Goal: Transaction & Acquisition: Obtain resource

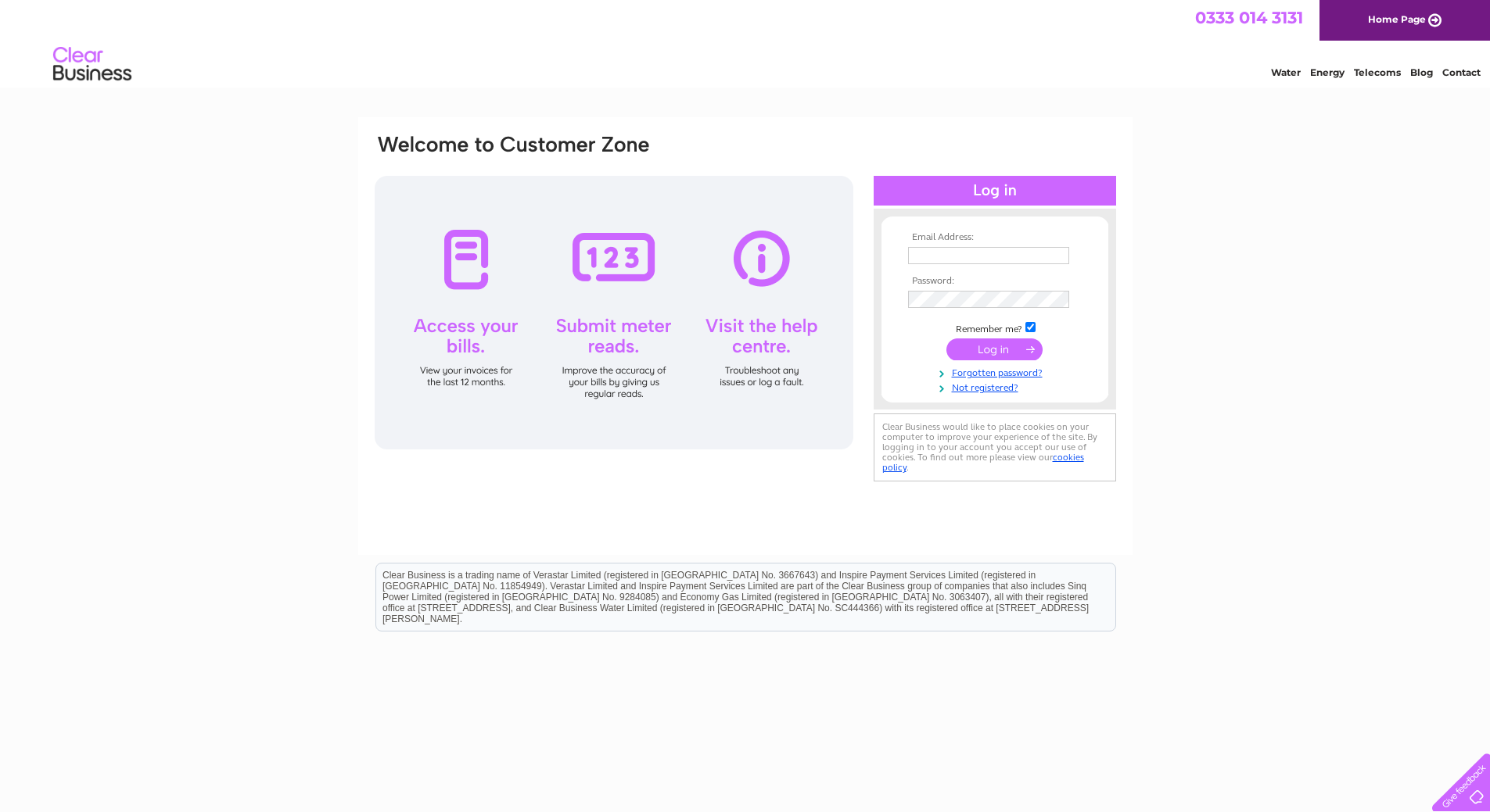
type input "ashleigh.farquhar@d-tacq.co.uk"
click at [991, 347] on input "submit" at bounding box center [994, 349] width 97 height 22
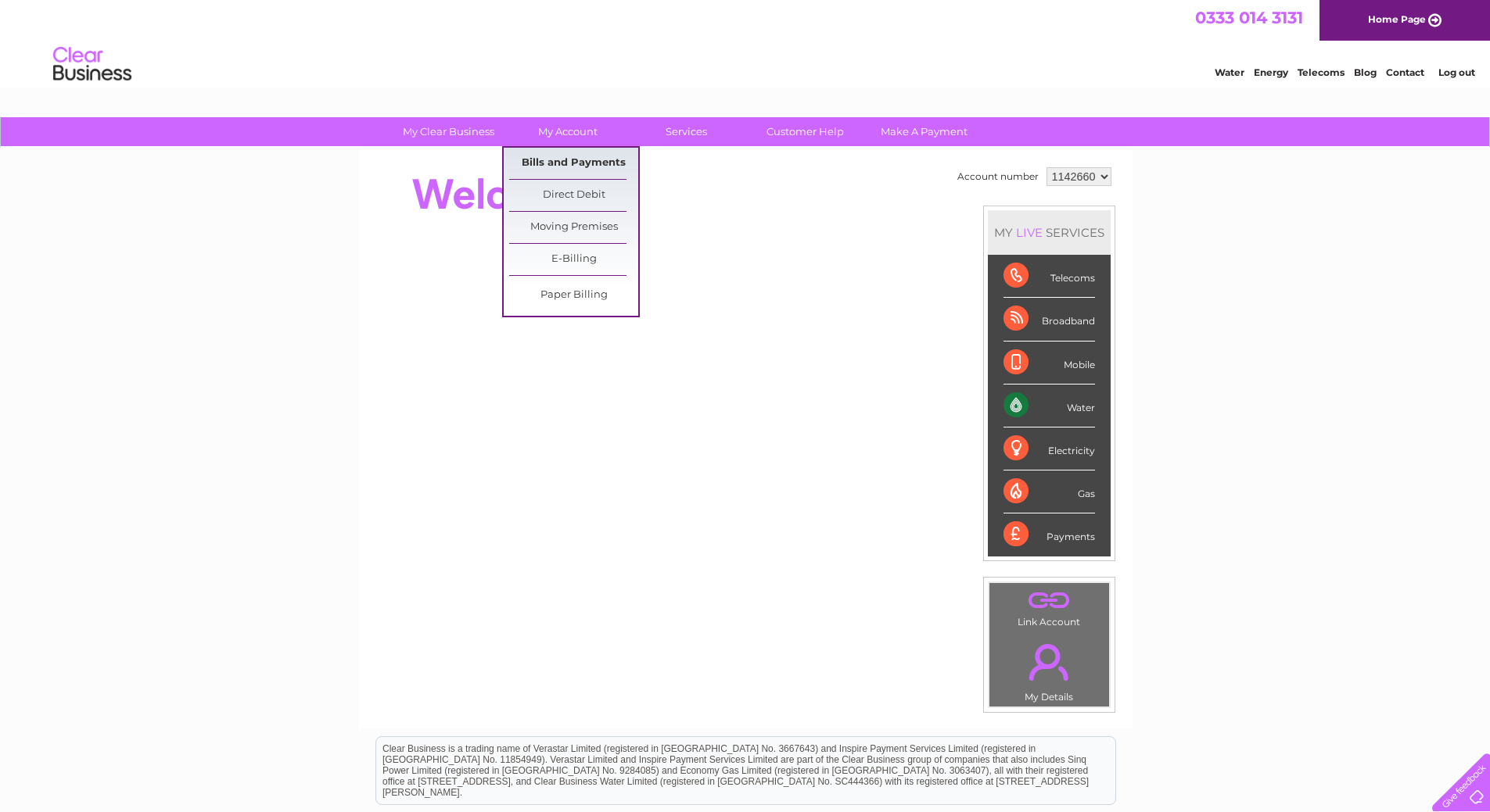
click at [551, 165] on link "Bills and Payments" at bounding box center [573, 163] width 129 height 32
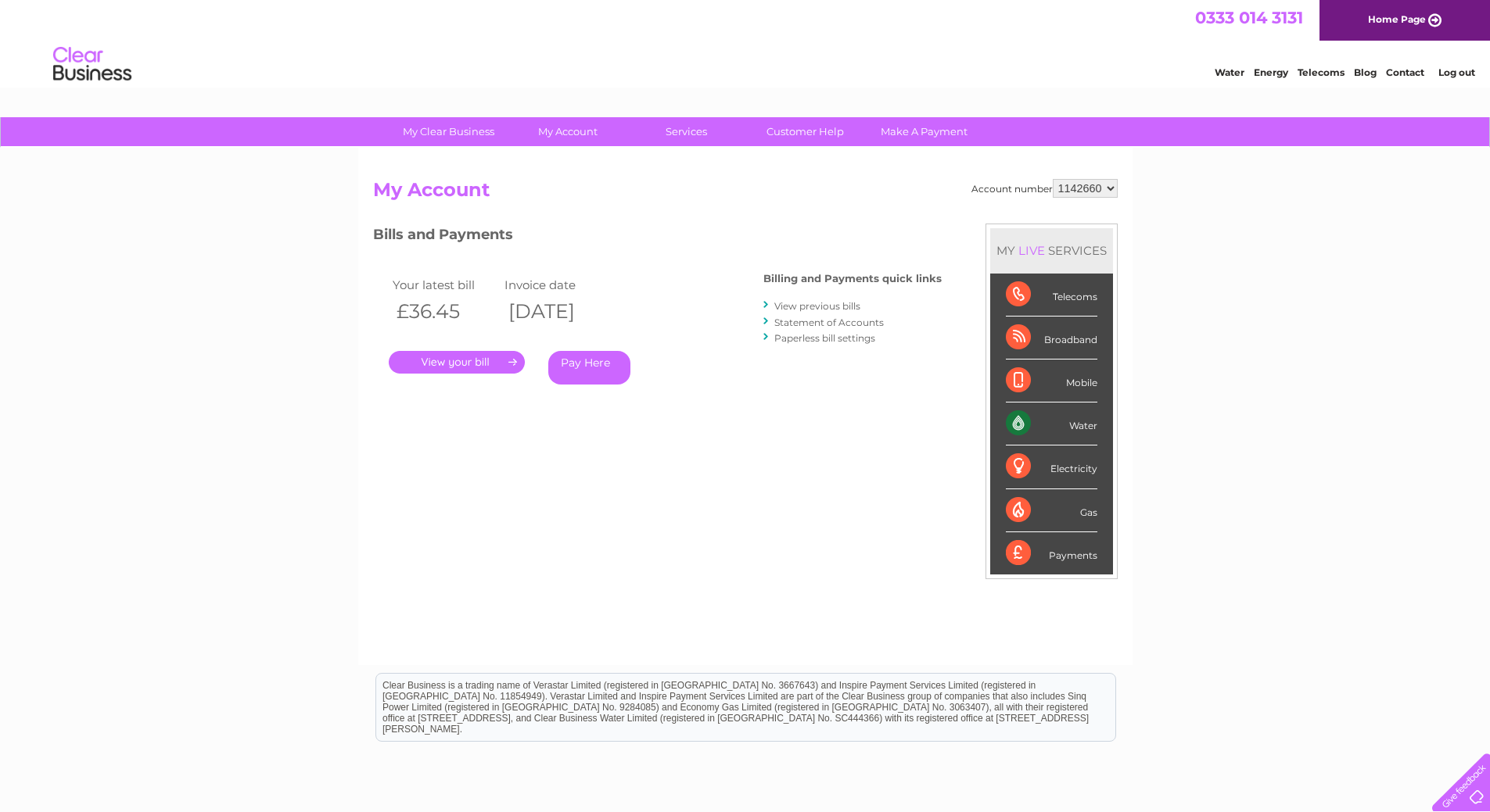
click at [519, 355] on link "." at bounding box center [457, 363] width 136 height 23
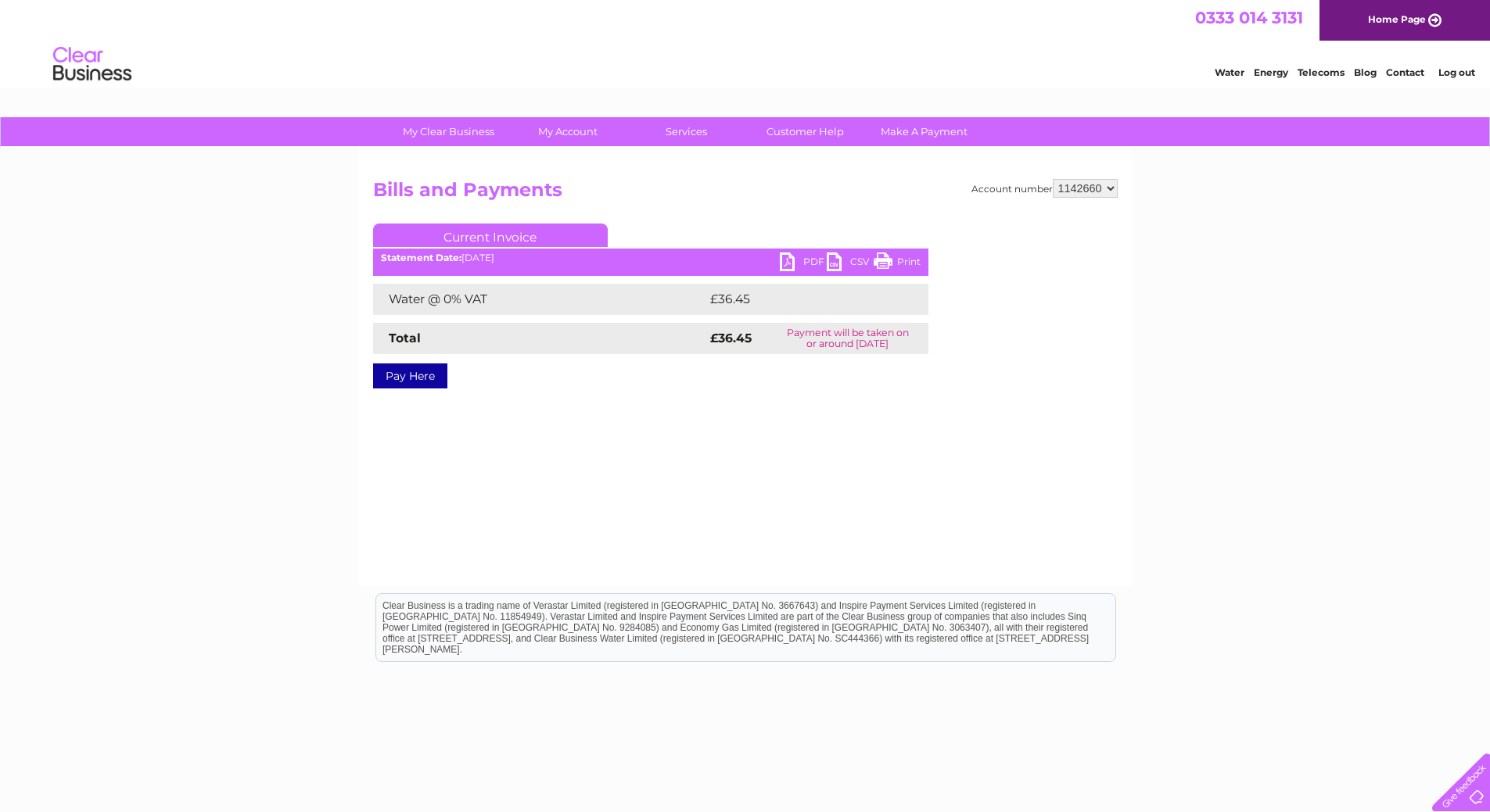
click at [782, 262] on link "PDF" at bounding box center [803, 264] width 47 height 23
click at [1098, 198] on h2 "Bills and Payments" at bounding box center [745, 193] width 745 height 30
click at [1093, 182] on select "1142660 1142661" at bounding box center [1086, 188] width 65 height 19
select select "1142661"
click at [1054, 179] on select "1142660 1142661" at bounding box center [1086, 188] width 65 height 19
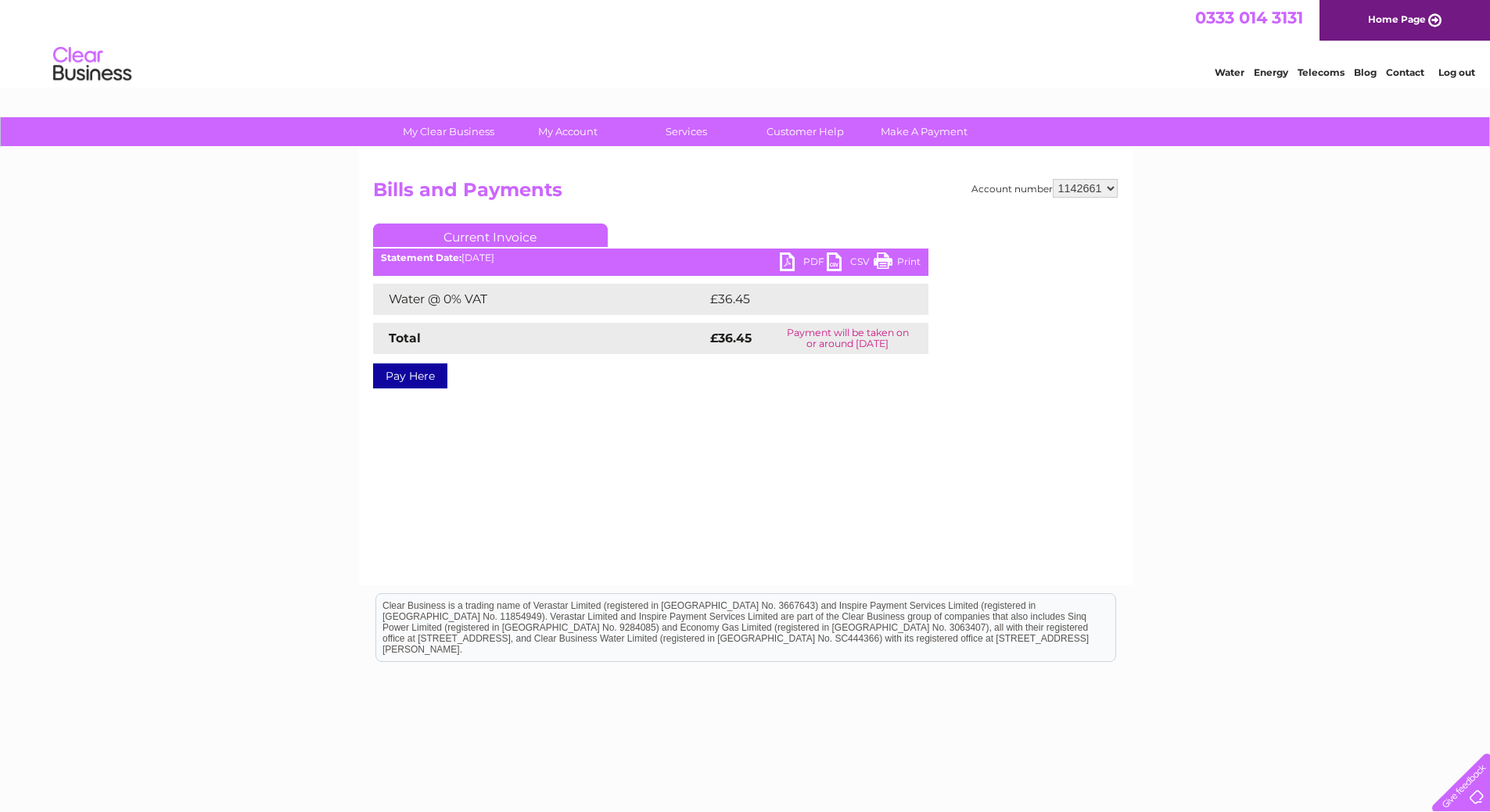
click at [808, 262] on link "PDF" at bounding box center [803, 264] width 47 height 23
click at [1106, 188] on select "1142660 1142661" at bounding box center [1086, 188] width 65 height 19
click at [1054, 179] on select "1142660 1142661" at bounding box center [1086, 188] width 65 height 19
click at [1085, 203] on h2 "Bills and Payments" at bounding box center [745, 193] width 745 height 30
drag, startPoint x: 553, startPoint y: 114, endPoint x: 555, endPoint y: 127, distance: 13.2
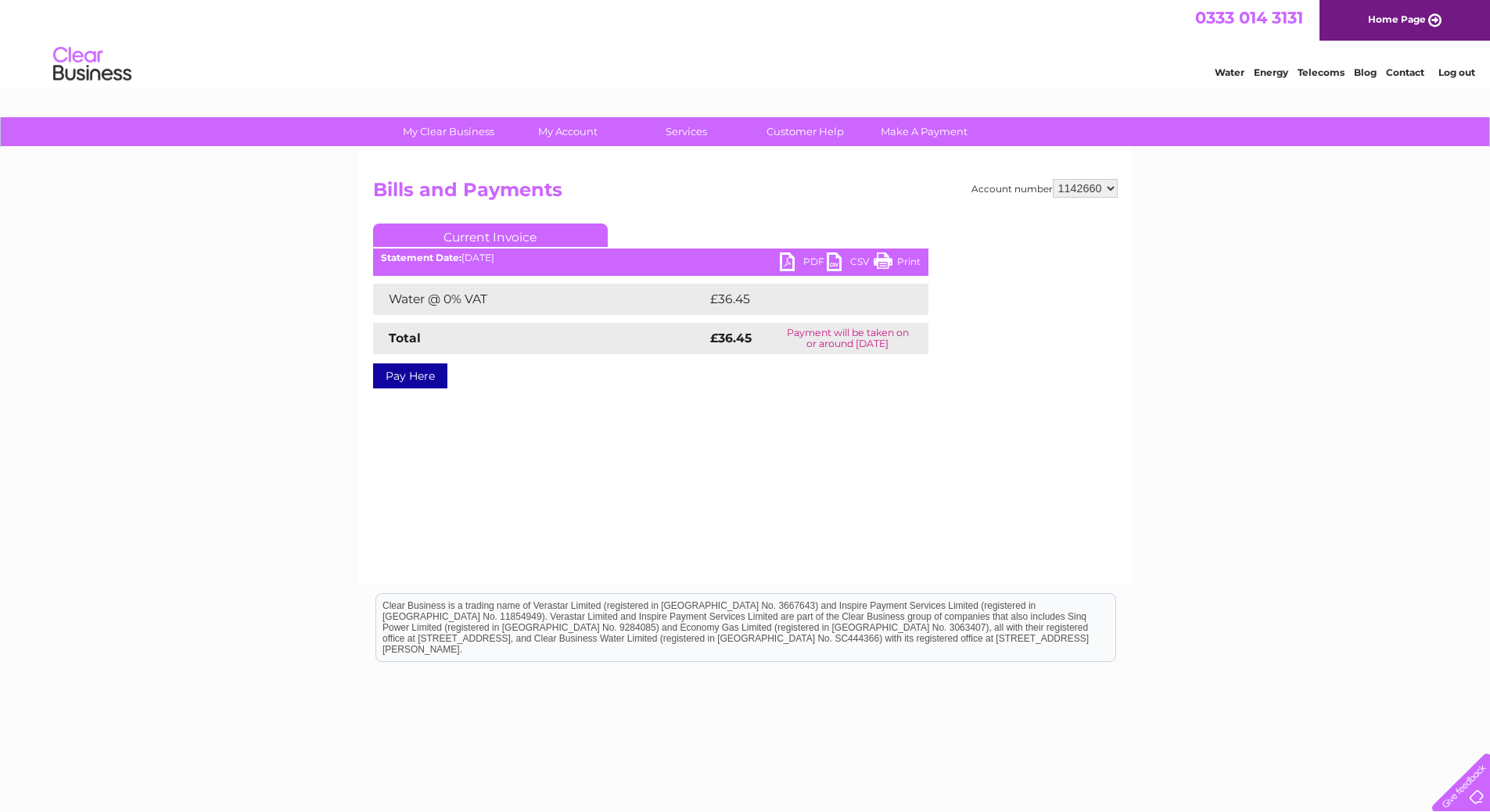
click at [553, 92] on html "0333 014 3131 Home Page Water Energy Telecoms Blog Contact Log out" at bounding box center [745, 46] width 1490 height 92
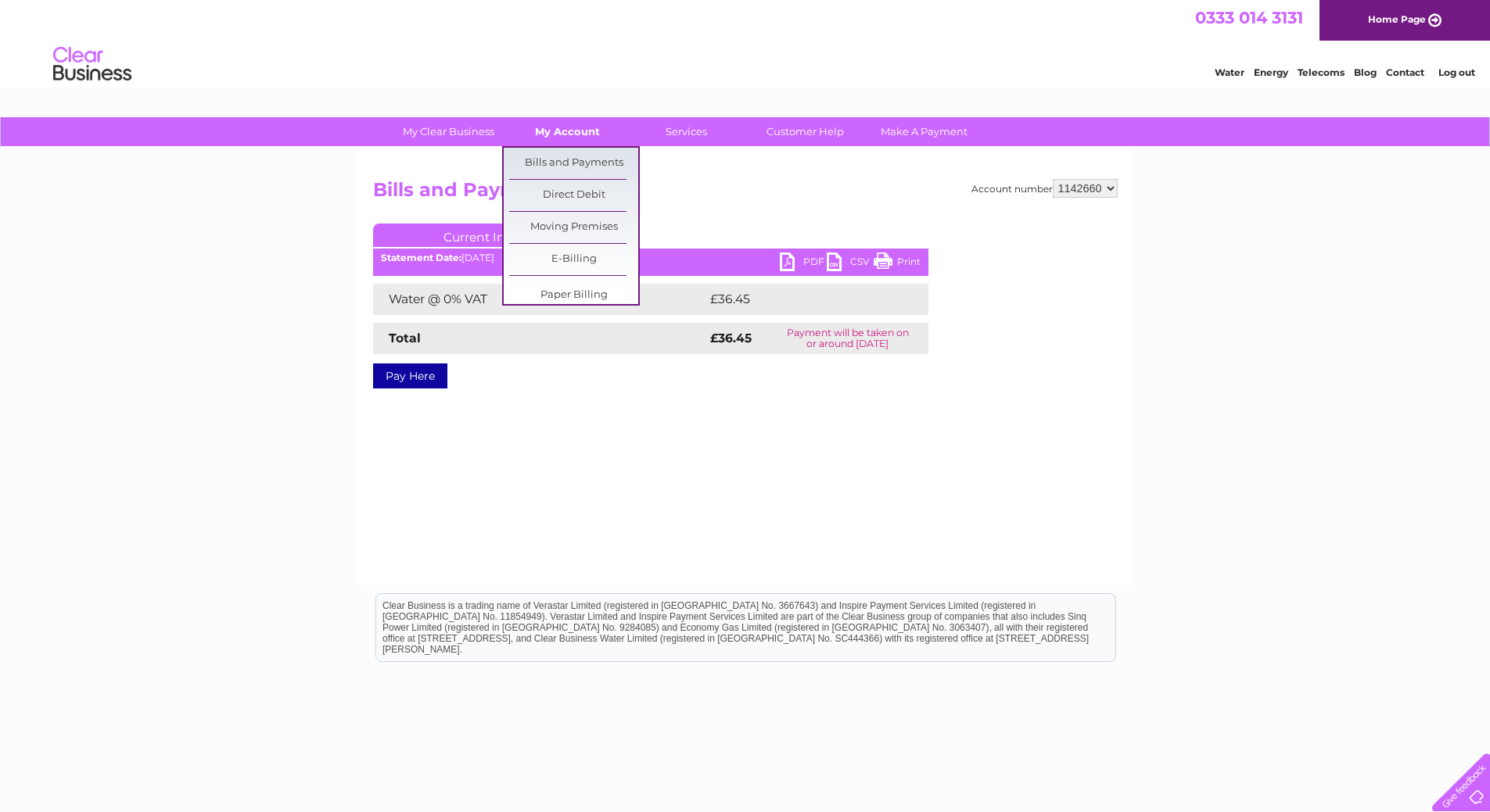
drag, startPoint x: 553, startPoint y: 117, endPoint x: 556, endPoint y: 127, distance: 10.4
click at [556, 127] on link "My Account" at bounding box center [567, 132] width 129 height 29
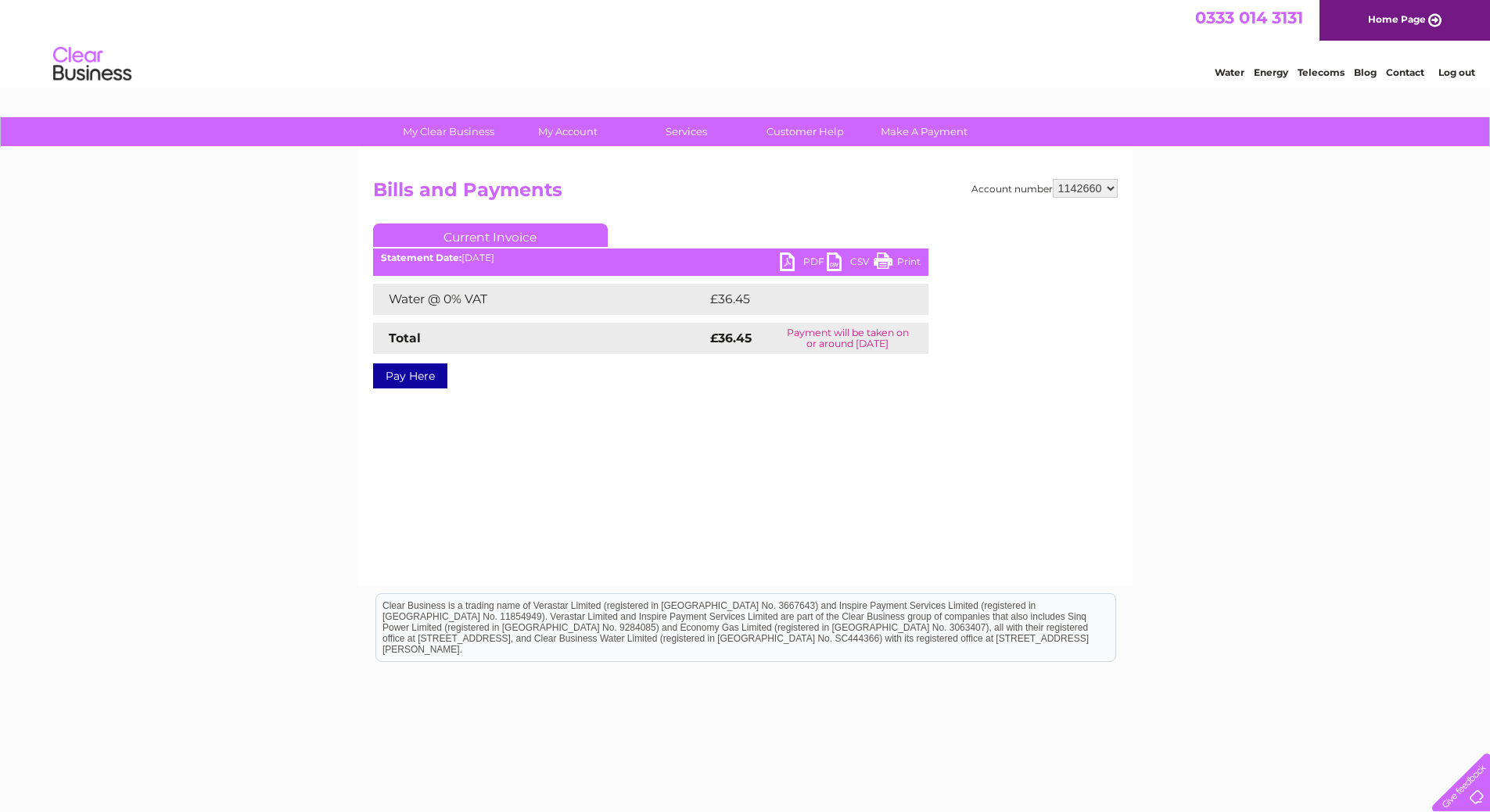
click at [98, 53] on img at bounding box center [92, 65] width 79 height 48
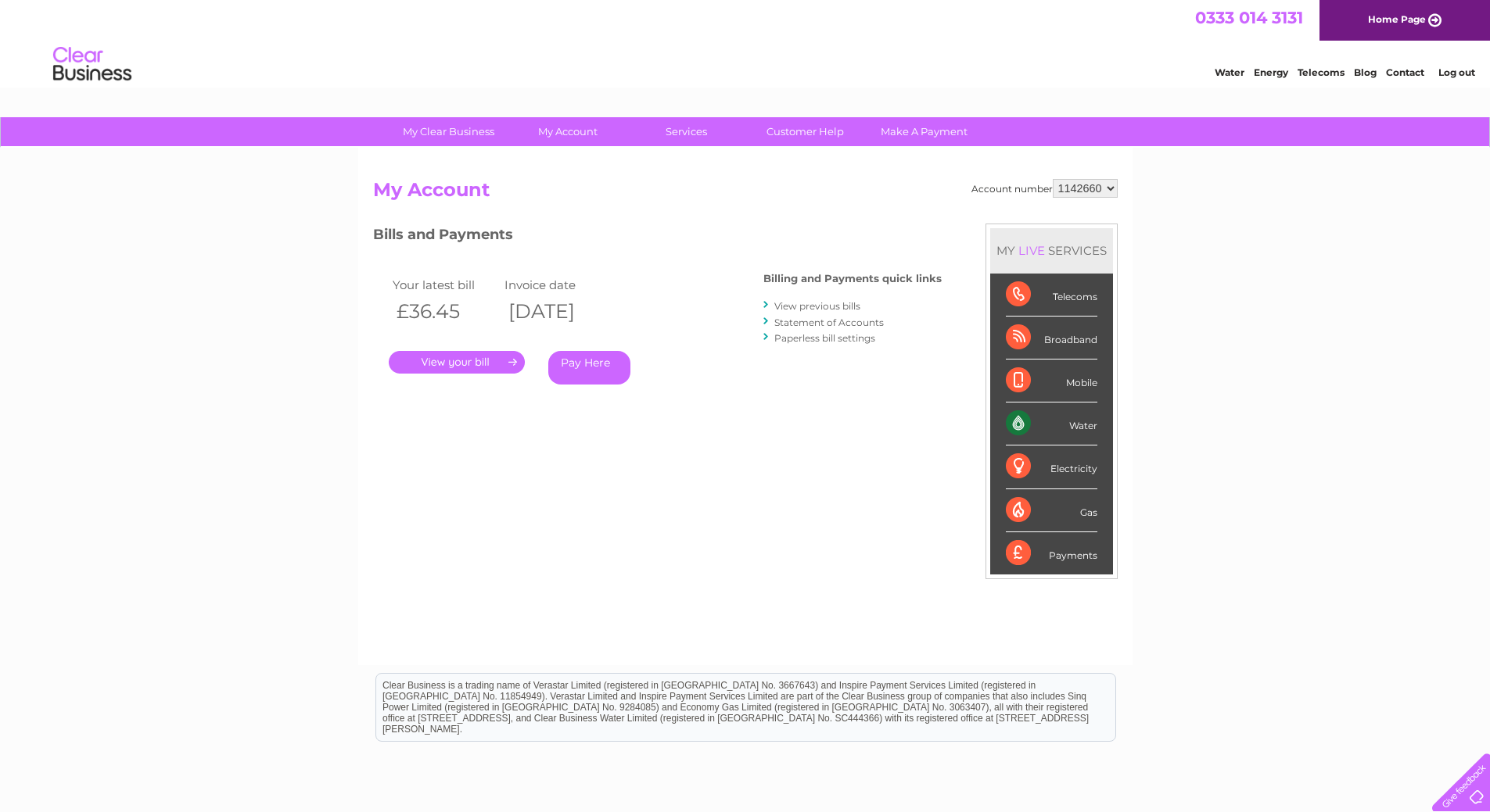
click at [1077, 179] on select "1142660 1142661" at bounding box center [1086, 188] width 65 height 19
select select "1142661"
click at [1054, 179] on select "1142660 1142661" at bounding box center [1086, 188] width 65 height 19
click at [499, 355] on link "." at bounding box center [457, 363] width 136 height 23
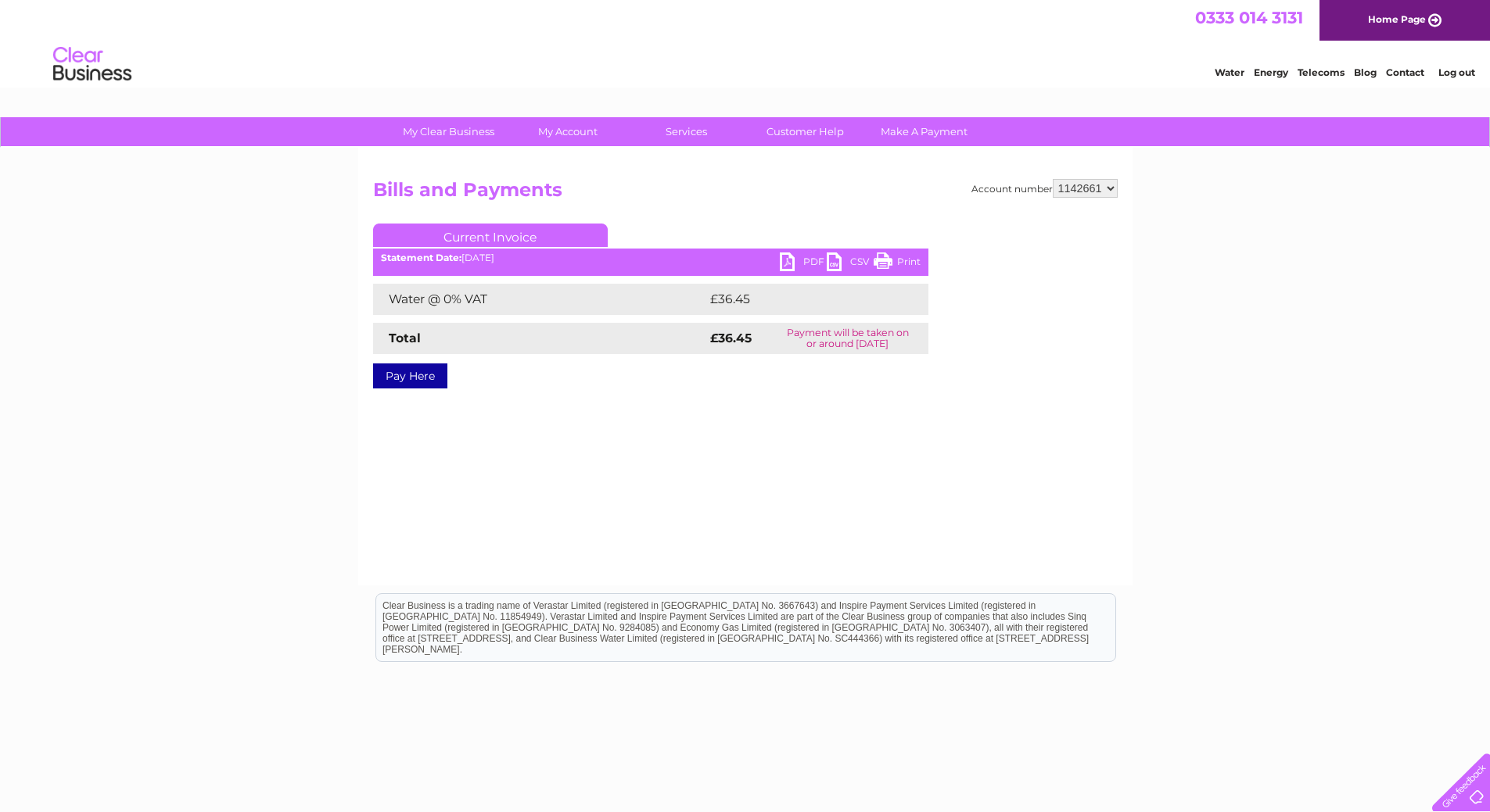
click at [811, 262] on link "PDF" at bounding box center [803, 264] width 47 height 23
